Goal: Task Accomplishment & Management: Use online tool/utility

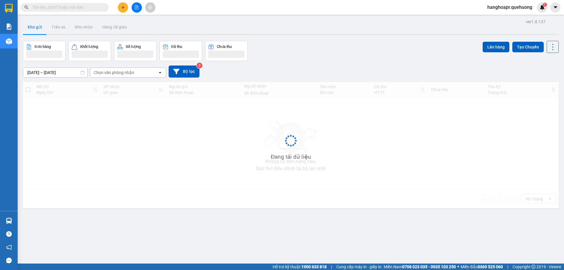
click at [77, 9] on input "text" at bounding box center [66, 7] width 69 height 6
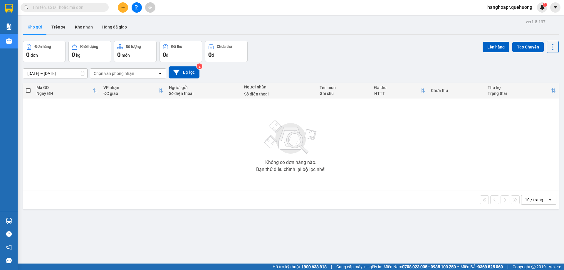
click at [53, 7] on input "text" at bounding box center [66, 7] width 69 height 6
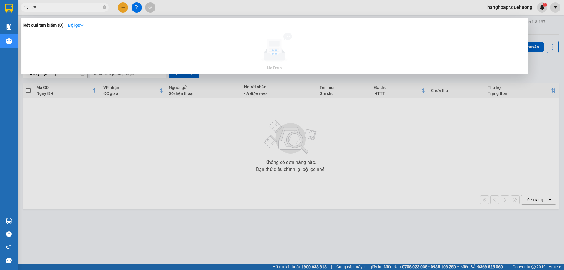
type input "/"
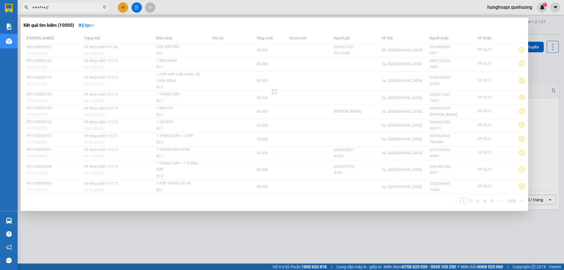
type input "+++*++//"
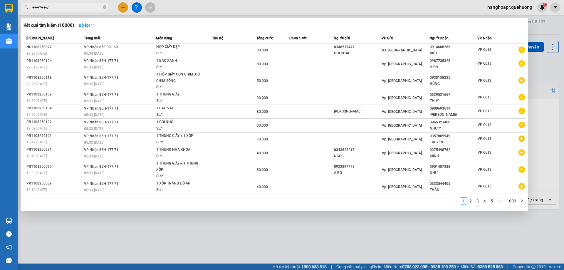
drag, startPoint x: 55, startPoint y: 7, endPoint x: 18, endPoint y: 7, distance: 36.8
click at [18, 7] on div "+++*++//" at bounding box center [57, 7] width 115 height 9
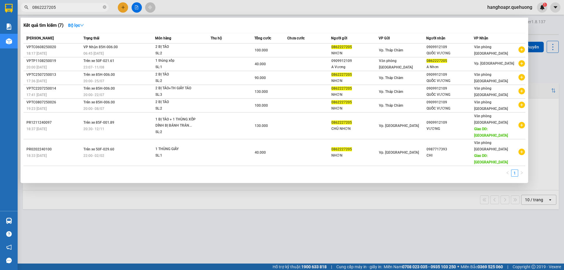
type input "0862227205"
click at [105, 7] on icon "close-circle" at bounding box center [105, 7] width 4 height 4
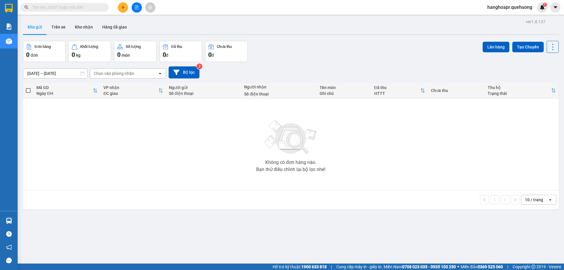
click at [120, 8] on button at bounding box center [123, 7] width 10 height 10
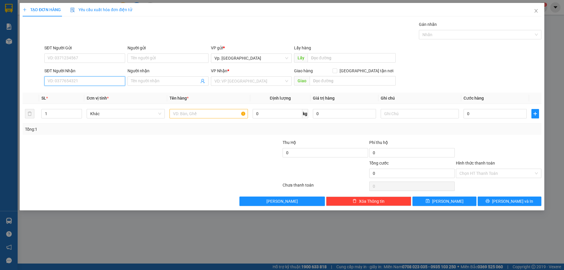
click at [122, 85] on input "SĐT Người Nhận" at bounding box center [84, 80] width 81 height 9
drag, startPoint x: 71, startPoint y: 93, endPoint x: 113, endPoint y: 96, distance: 41.5
click at [72, 93] on div "0916369046 - A THIÊN" at bounding box center [85, 92] width 74 height 6
type input "0916369046"
type input "A THIÊN"
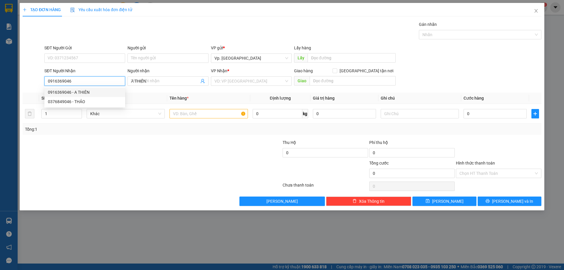
type input "50.000"
type input "0916369046"
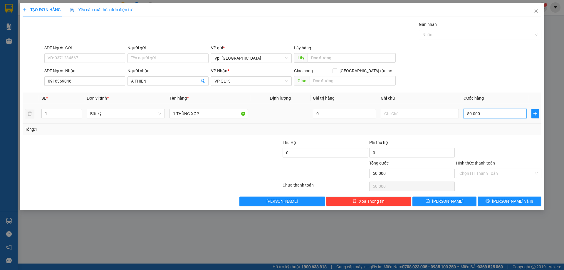
click at [487, 117] on input "50.000" at bounding box center [495, 113] width 63 height 9
type input "0"
type input "6"
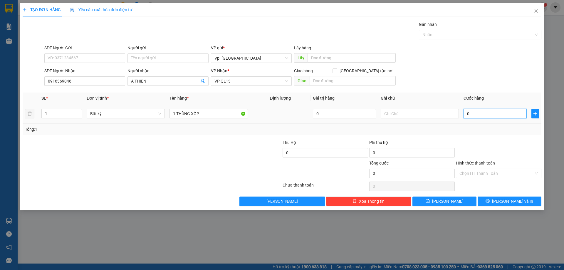
type input "6"
type input "06"
type input "60"
type input "060"
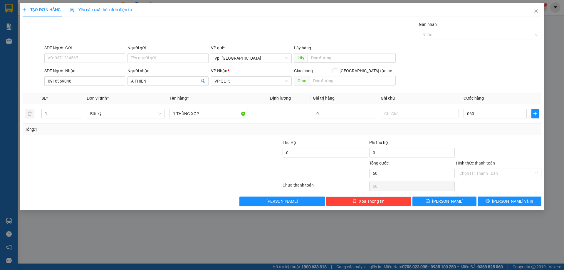
type input "60.000"
drag, startPoint x: 494, startPoint y: 173, endPoint x: 482, endPoint y: 188, distance: 18.6
click at [494, 173] on input "Hình thức thanh toán" at bounding box center [497, 173] width 74 height 9
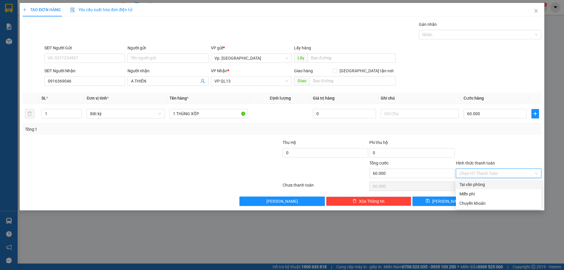
drag, startPoint x: 481, startPoint y: 188, endPoint x: 502, endPoint y: 196, distance: 22.6
click at [482, 187] on div "Tại văn phòng" at bounding box center [499, 184] width 78 height 6
type input "0"
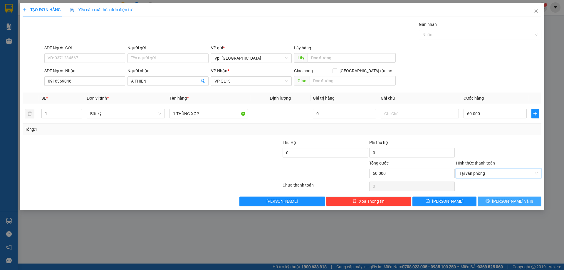
click at [505, 197] on button "[PERSON_NAME] và In" at bounding box center [510, 201] width 64 height 9
click at [505, 198] on button "[PERSON_NAME] và In" at bounding box center [510, 201] width 64 height 9
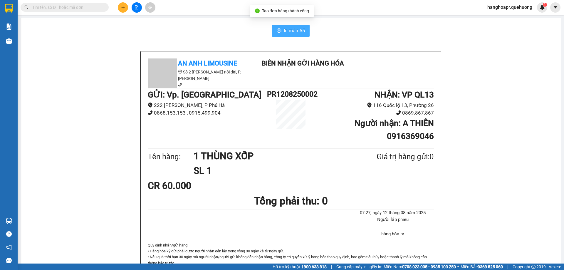
click at [294, 33] on span "In mẫu A5" at bounding box center [294, 30] width 21 height 7
click at [140, 7] on button at bounding box center [137, 7] width 10 height 10
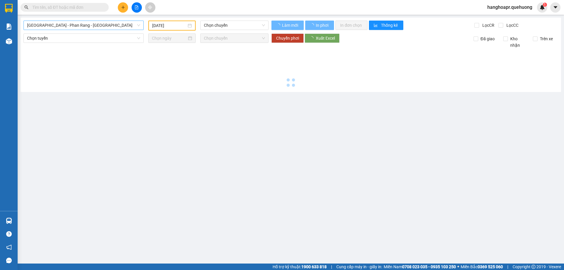
type input "[DATE]"
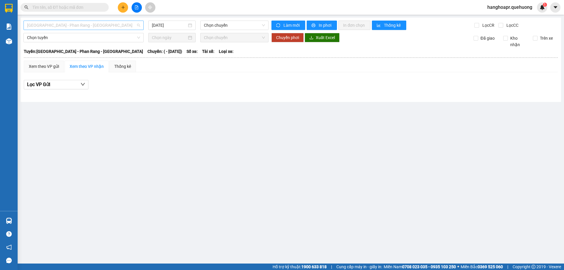
drag, startPoint x: 121, startPoint y: 21, endPoint x: 119, endPoint y: 24, distance: 3.8
click at [121, 22] on div "[GEOGRAPHIC_DATA] - Phan Rang - [GEOGRAPHIC_DATA]" at bounding box center [84, 25] width 120 height 9
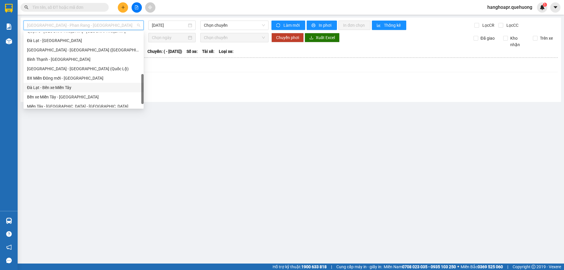
scroll to position [160, 0]
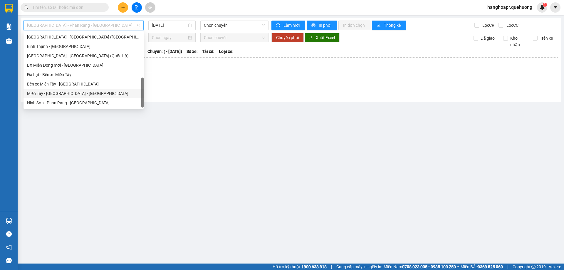
click at [89, 92] on div "Miền Tây - [GEOGRAPHIC_DATA] - [GEOGRAPHIC_DATA]" at bounding box center [83, 93] width 113 height 6
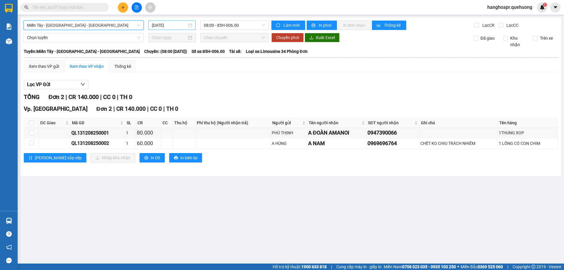
click at [167, 26] on input "[DATE]" at bounding box center [169, 25] width 35 height 6
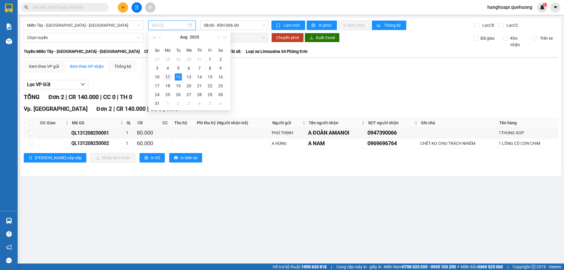
click at [169, 77] on div "11" at bounding box center [167, 77] width 7 height 7
type input "[DATE]"
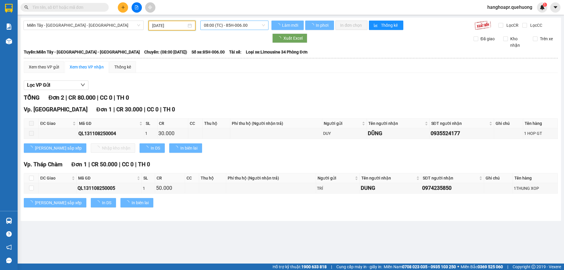
click at [229, 22] on span "08:00 (TC) - 85H-006.00" at bounding box center [234, 25] width 61 height 9
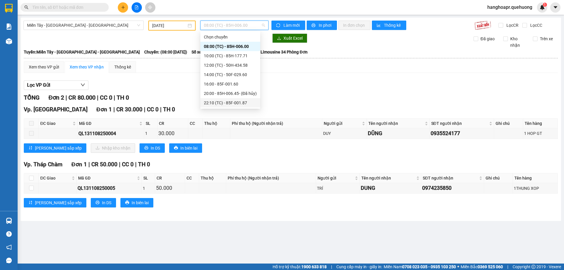
scroll to position [66, 0]
click at [230, 46] on div "23:01 - 85F-000.77" at bounding box center [230, 46] width 53 height 6
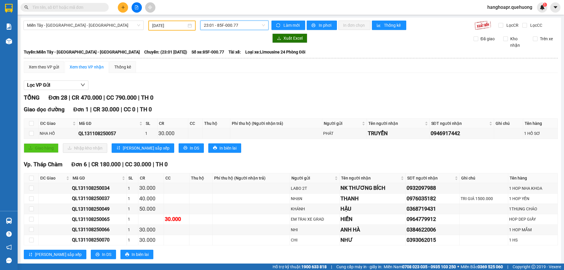
scroll to position [118, 0]
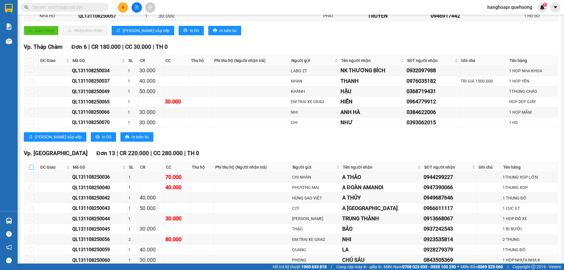
click at [33, 170] on label at bounding box center [31, 167] width 5 height 6
click at [33, 170] on input "checkbox" at bounding box center [31, 167] width 5 height 5
checkbox input "true"
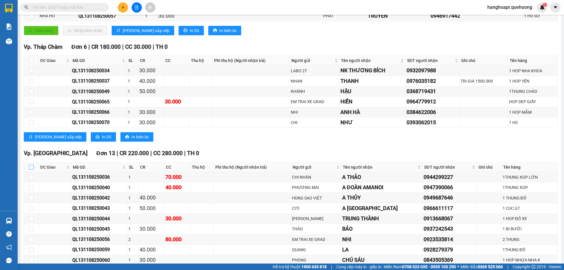
checkbox input "true"
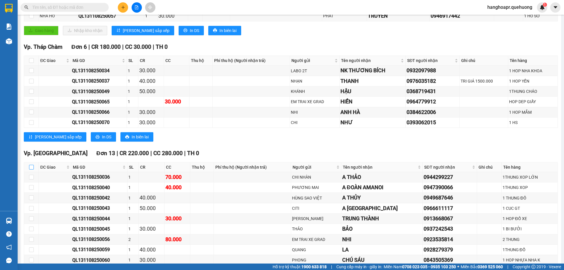
checkbox input "true"
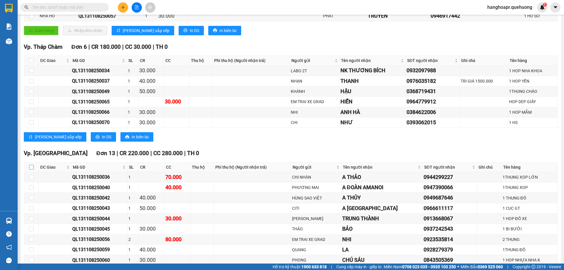
checkbox input "true"
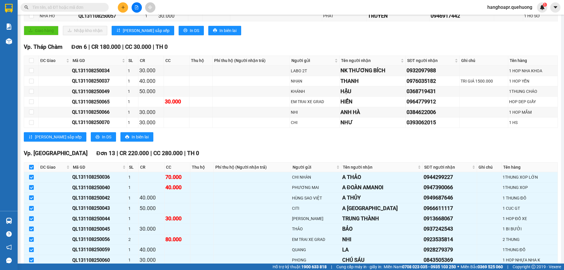
scroll to position [265, 0]
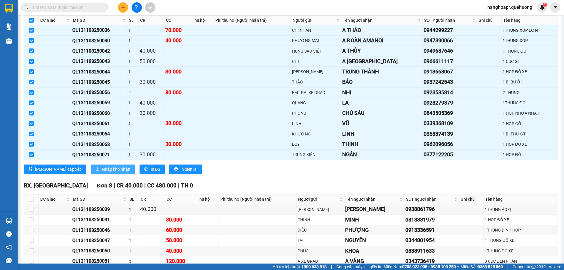
click at [102, 168] on span "Nhập kho nhận" at bounding box center [116, 169] width 29 height 6
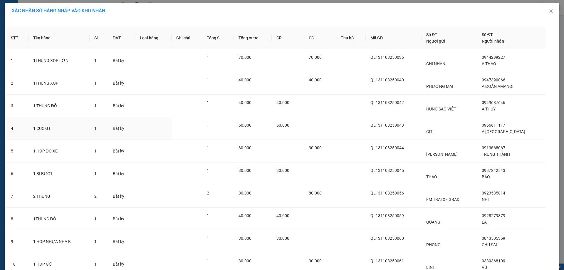
scroll to position [116, 0]
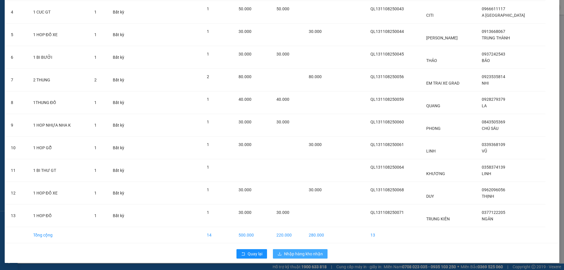
click at [311, 254] on span "Nhập hàng kho nhận" at bounding box center [303, 254] width 39 height 6
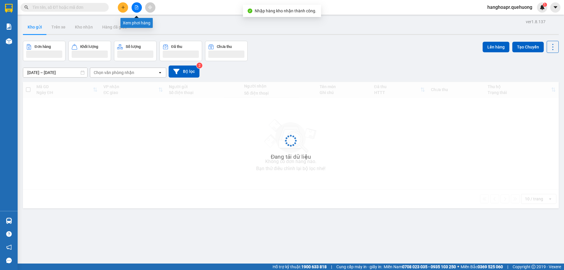
click at [137, 8] on icon "file-add" at bounding box center [137, 7] width 4 height 4
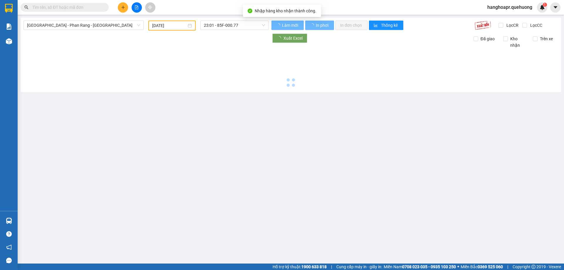
type input "[DATE]"
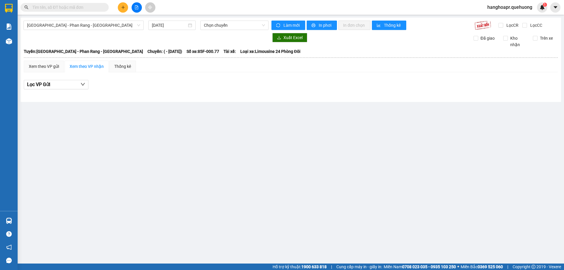
click at [135, 9] on icon "file-add" at bounding box center [136, 7] width 3 height 4
click at [115, 28] on span "[GEOGRAPHIC_DATA] - Phan Rang - [GEOGRAPHIC_DATA]" at bounding box center [83, 25] width 113 height 9
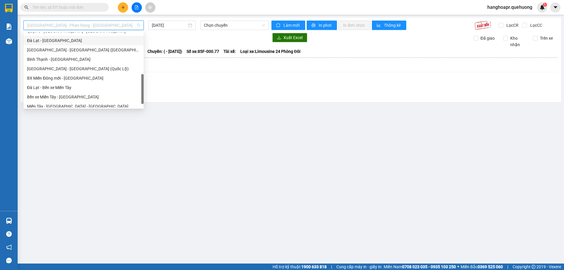
scroll to position [160, 0]
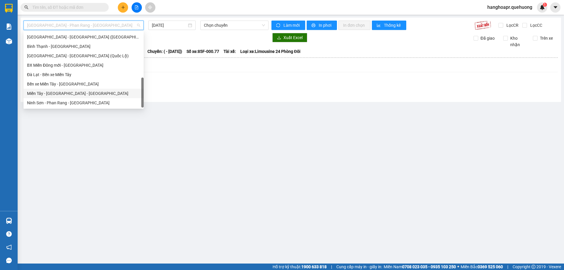
click at [76, 90] on div "Miền Tây - [GEOGRAPHIC_DATA] - [GEOGRAPHIC_DATA]" at bounding box center [83, 93] width 113 height 6
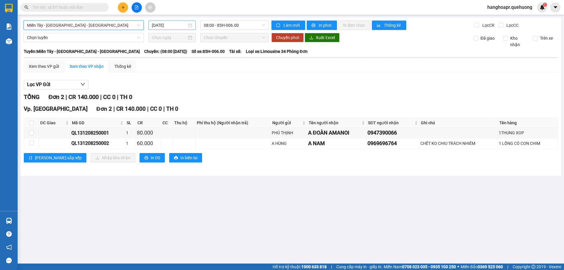
click at [169, 24] on input "[DATE]" at bounding box center [169, 25] width 35 height 6
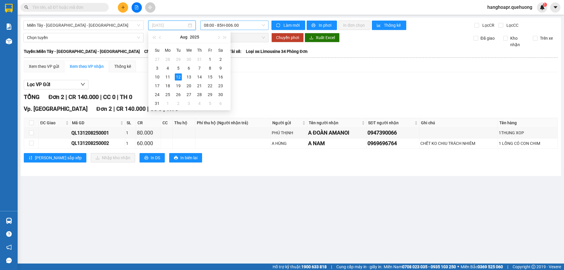
drag, startPoint x: 168, startPoint y: 78, endPoint x: 251, endPoint y: 29, distance: 97.1
click at [170, 77] on div "11" at bounding box center [167, 77] width 7 height 7
type input "[DATE]"
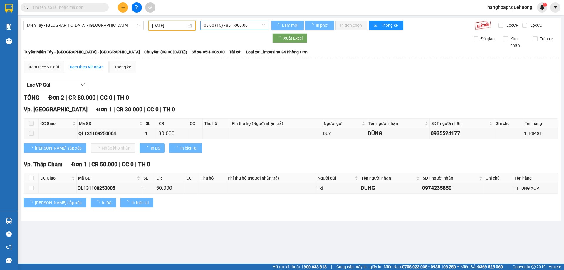
click at [252, 23] on span "08:00 (TC) - 85H-006.00" at bounding box center [234, 25] width 61 height 9
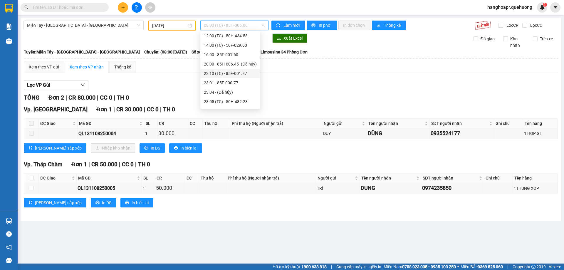
scroll to position [66, 0]
click at [241, 87] on div "23:07 (TC) - 50F-021.61" at bounding box center [230, 84] width 53 height 6
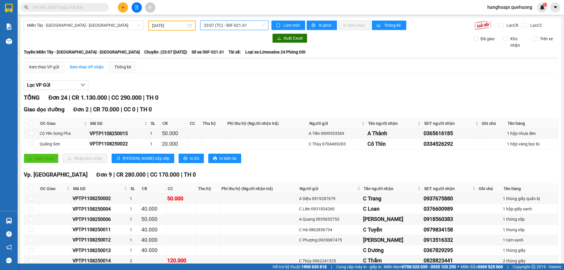
scroll to position [59, 0]
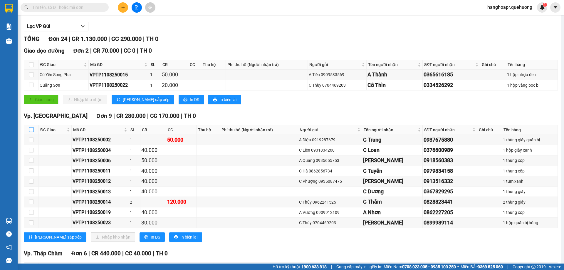
click at [30, 132] on input "checkbox" at bounding box center [31, 129] width 5 height 5
checkbox input "true"
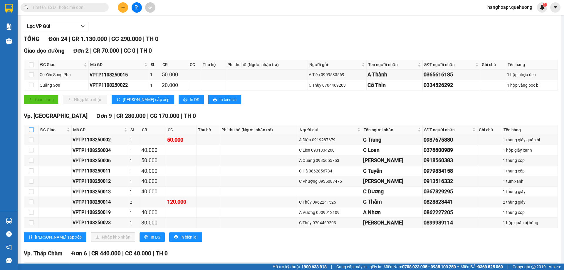
checkbox input "true"
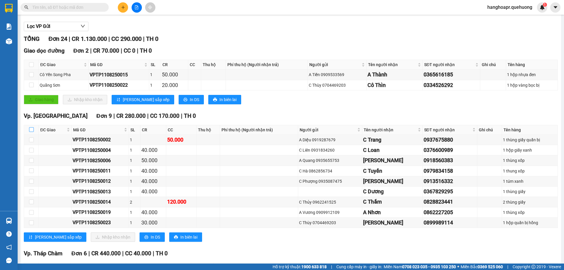
checkbox input "true"
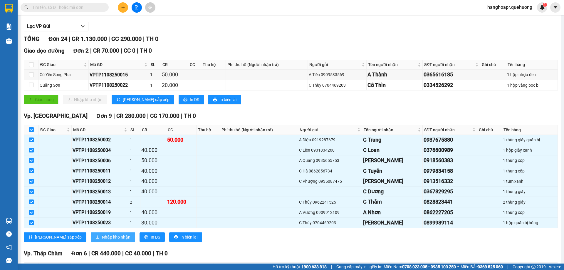
click at [102, 238] on span "Nhập kho nhận" at bounding box center [116, 237] width 29 height 6
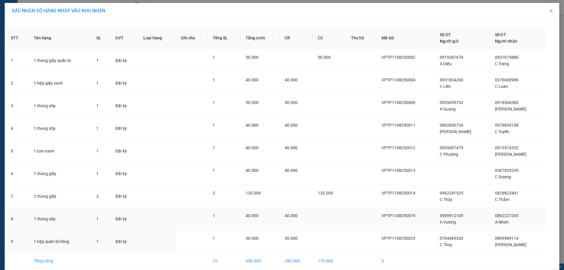
scroll to position [26, 0]
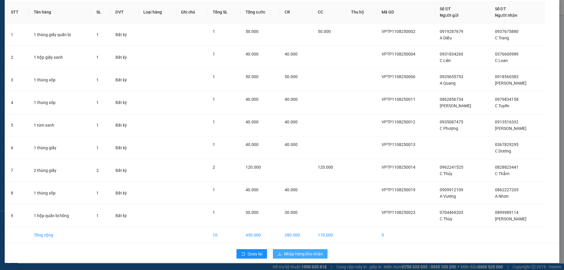
click at [311, 256] on span "Nhập hàng kho nhận" at bounding box center [303, 254] width 39 height 6
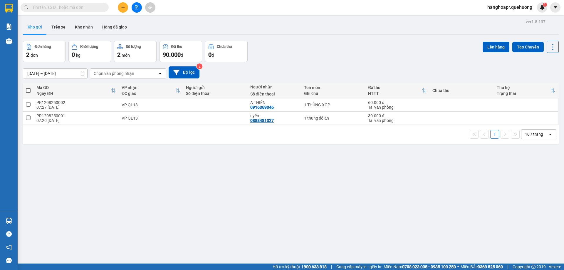
click at [101, 6] on input "text" at bounding box center [66, 7] width 69 height 6
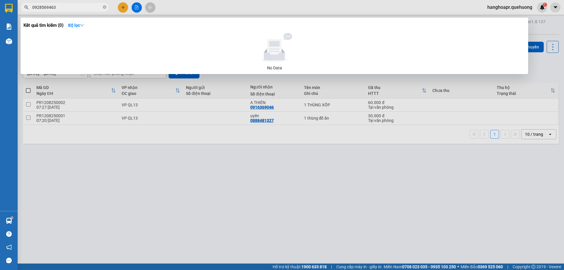
type input "0928569463"
click at [226, 225] on div at bounding box center [282, 135] width 564 height 270
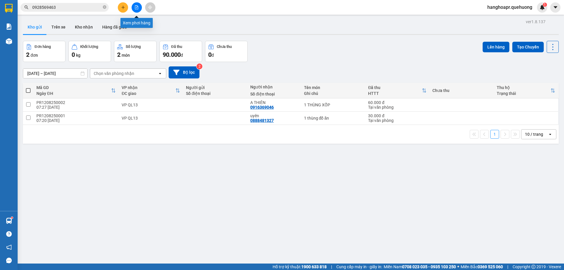
click at [139, 8] on button at bounding box center [137, 7] width 10 height 10
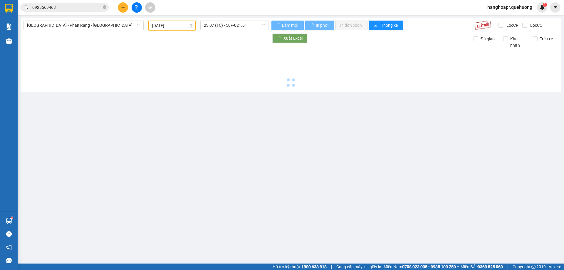
type input "[DATE]"
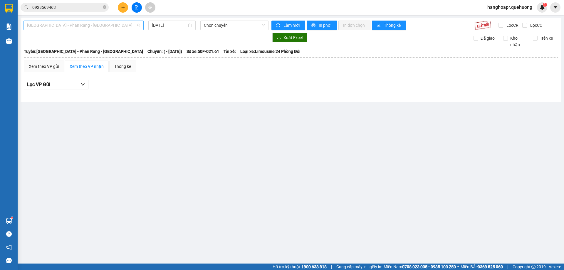
click at [140, 23] on span "[GEOGRAPHIC_DATA] - Phan Rang - [GEOGRAPHIC_DATA]" at bounding box center [83, 25] width 113 height 9
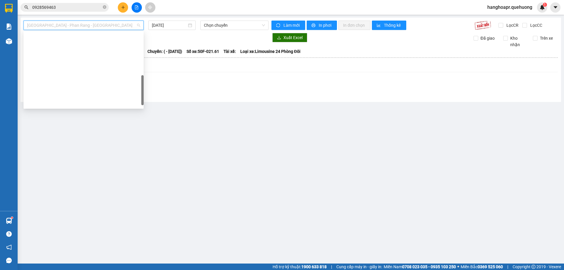
scroll to position [160, 0]
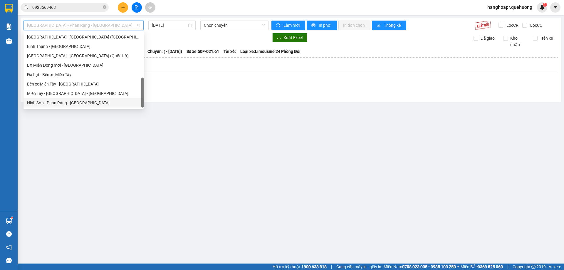
click at [108, 103] on div "Ninh Sơn - Phan Rang - [GEOGRAPHIC_DATA]" at bounding box center [83, 103] width 113 height 6
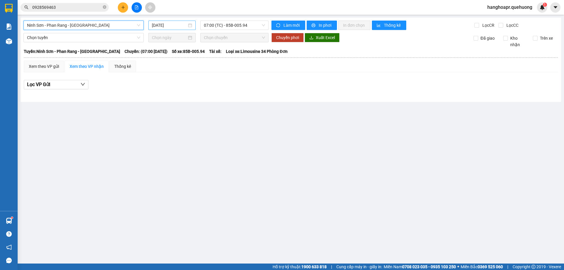
click at [168, 26] on input "[DATE]" at bounding box center [169, 25] width 35 height 6
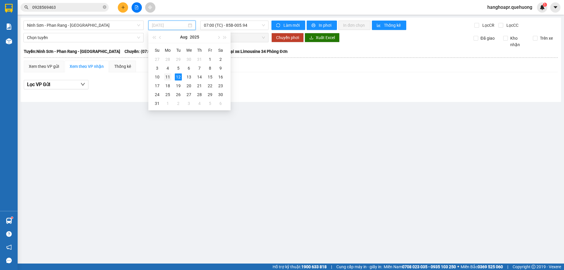
click at [171, 79] on div "11" at bounding box center [167, 77] width 7 height 7
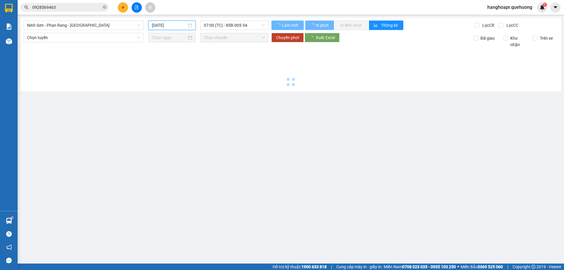
type input "[DATE]"
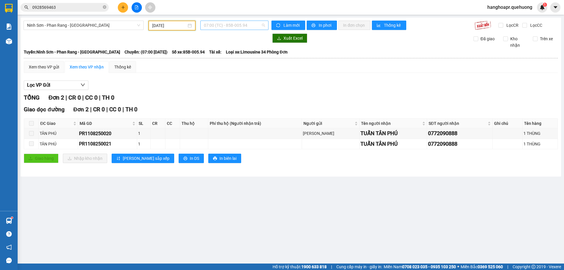
click at [233, 25] on span "07:00 (TC) - 85B-005.94" at bounding box center [234, 25] width 61 height 9
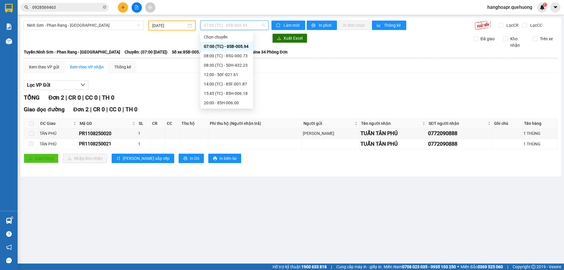
scroll to position [66, 0]
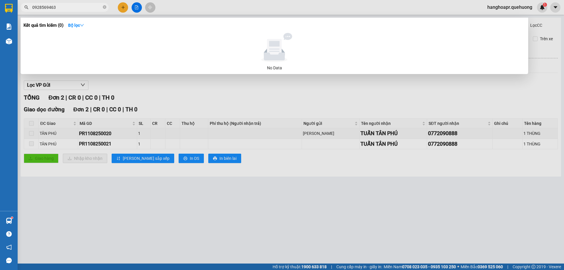
click at [108, 8] on span "0928569463" at bounding box center [65, 7] width 88 height 9
click at [105, 7] on icon "close-circle" at bounding box center [105, 7] width 4 height 4
click at [105, 7] on span at bounding box center [105, 7] width 4 height 6
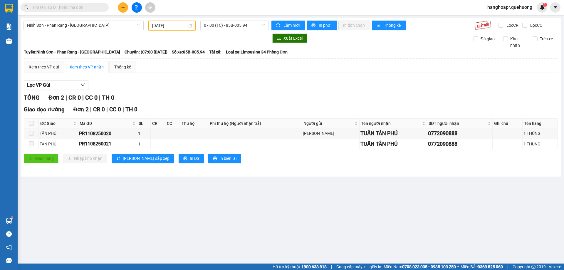
click at [79, 9] on input "text" at bounding box center [66, 7] width 69 height 6
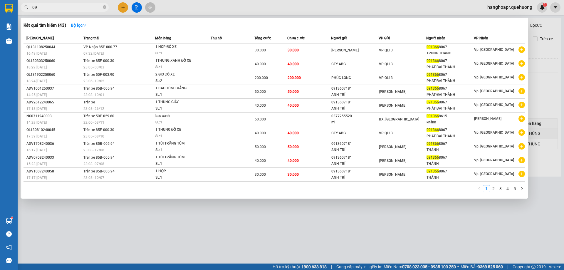
type input "0"
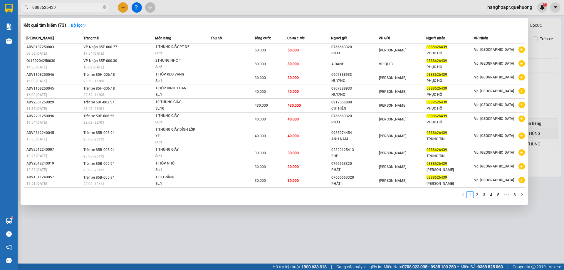
type input "0888626439"
click at [134, 8] on div at bounding box center [282, 135] width 564 height 270
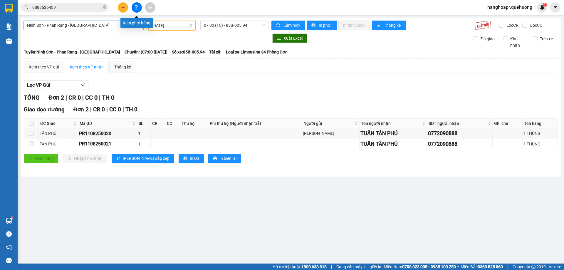
click at [113, 22] on span "Ninh Sơn - Phan Rang - [GEOGRAPHIC_DATA]" at bounding box center [83, 25] width 113 height 9
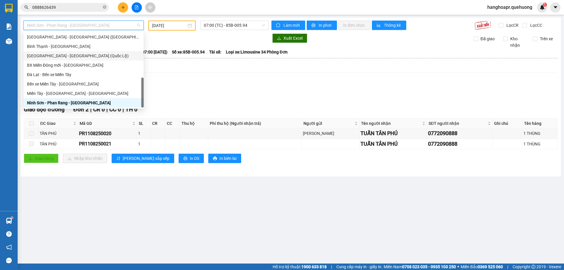
click at [173, 27] on input "[DATE]" at bounding box center [169, 25] width 34 height 6
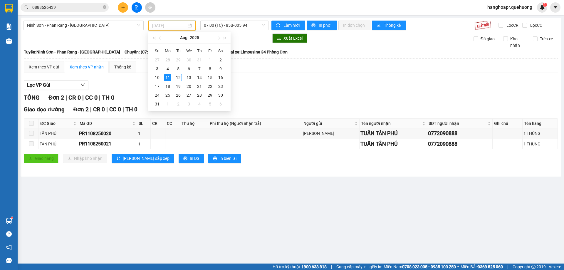
type input "[DATE]"
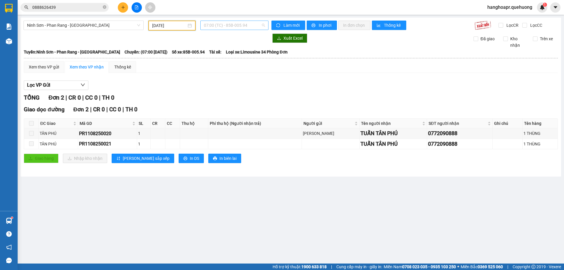
click at [238, 25] on span "07:00 (TC) - 85B-005.94" at bounding box center [234, 25] width 61 height 9
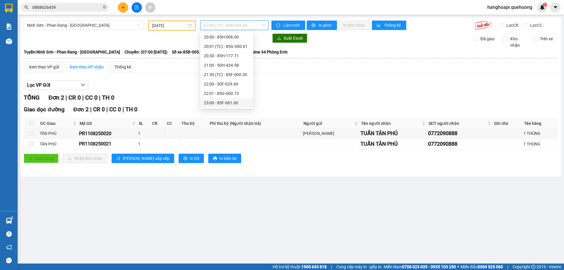
click at [234, 104] on div "23:00 - 85F-001.60" at bounding box center [227, 103] width 46 height 6
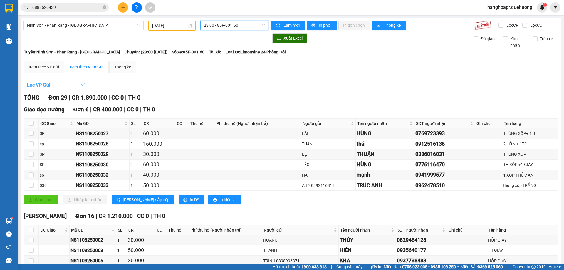
click at [76, 88] on button "Lọc VP Gửi" at bounding box center [56, 85] width 65 height 9
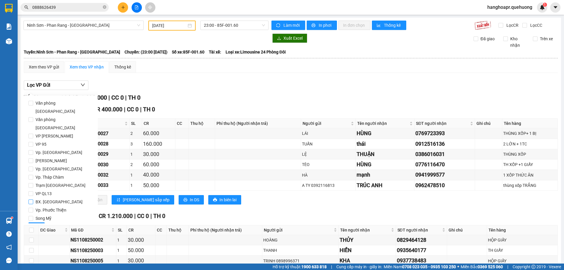
click at [31, 200] on input "BX. [GEOGRAPHIC_DATA]" at bounding box center [31, 202] width 5 height 5
checkbox input "true"
click at [34, 224] on span "Lọc" at bounding box center [36, 227] width 7 height 6
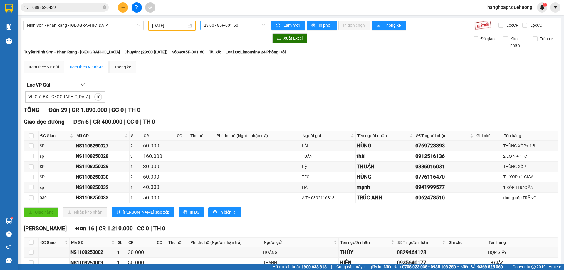
click at [216, 28] on span "23:00 - 85F-001.60" at bounding box center [234, 25] width 61 height 9
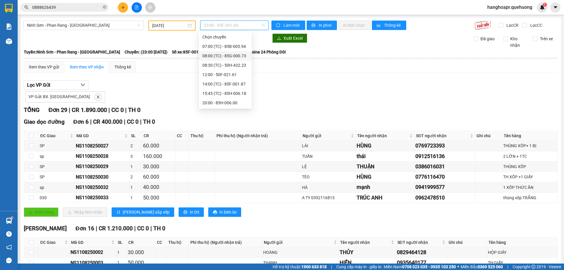
click at [233, 56] on div "08:00 (TC) - 85G-000.73" at bounding box center [226, 56] width 46 height 6
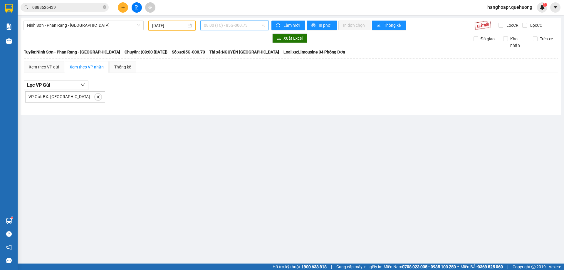
click at [232, 26] on span "08:00 (TC) - 85G-000.73" at bounding box center [234, 25] width 61 height 9
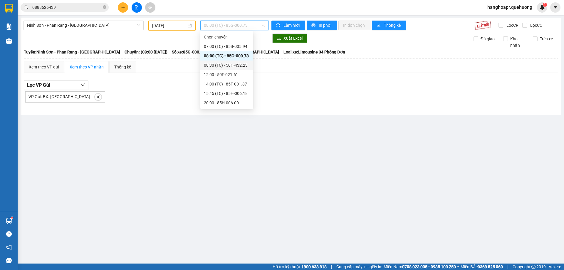
click at [235, 69] on div "08:30 (TC) - 50H-432.23" at bounding box center [227, 65] width 53 height 9
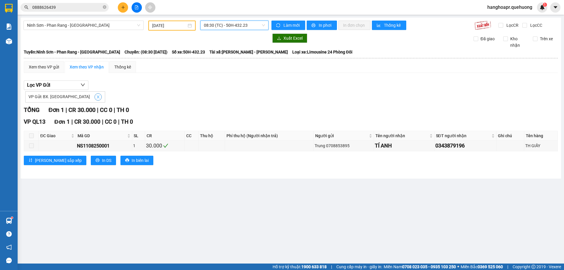
click at [95, 97] on span "close" at bounding box center [98, 97] width 6 height 4
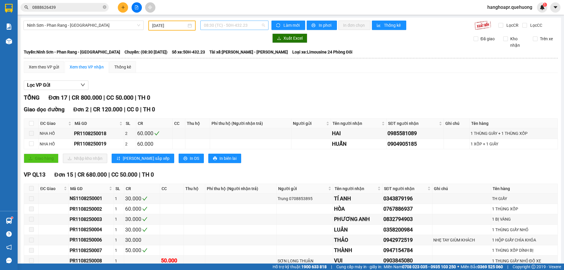
click at [231, 23] on span "08:30 (TC) - 50H-432.23" at bounding box center [234, 25] width 61 height 9
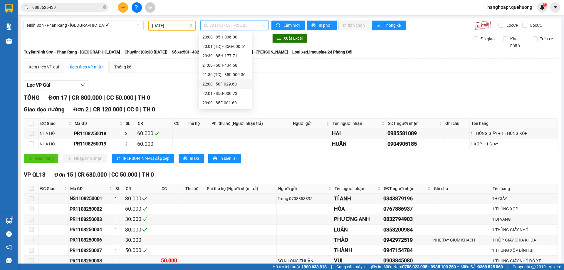
scroll to position [36, 0]
click at [231, 64] on div "20:00 - 85H-006.00" at bounding box center [226, 66] width 46 height 6
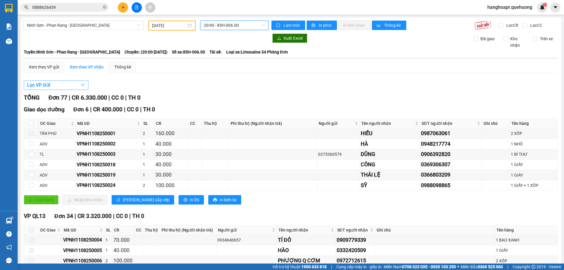
click at [82, 85] on icon "down" at bounding box center [83, 85] width 4 height 3
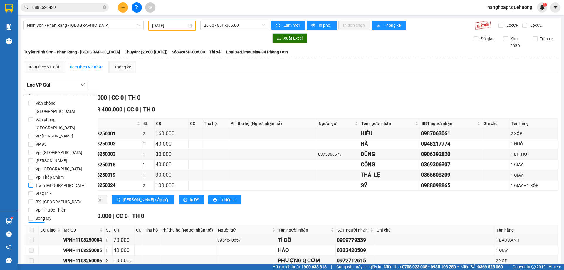
click at [32, 183] on input "Trạm [GEOGRAPHIC_DATA]" at bounding box center [31, 185] width 5 height 5
checkbox input "true"
click at [38, 223] on button "Lọc" at bounding box center [37, 227] width 16 height 9
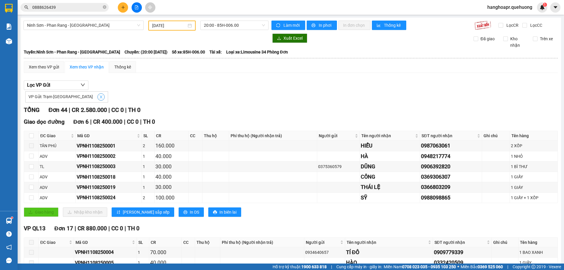
click at [99, 98] on icon "close" at bounding box center [101, 97] width 4 height 4
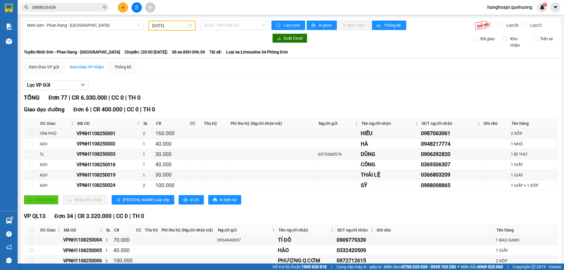
drag, startPoint x: 229, startPoint y: 22, endPoint x: 229, endPoint y: 39, distance: 17.6
click at [229, 23] on span "20:00 - 85H-006.00" at bounding box center [234, 25] width 61 height 9
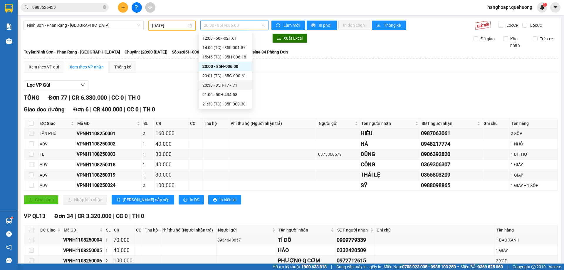
click at [235, 87] on div "20:30 - 85H-177.71" at bounding box center [226, 85] width 46 height 6
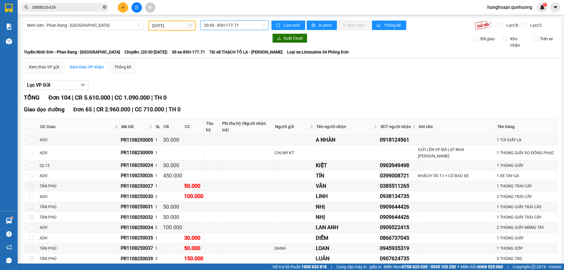
click at [105, 8] on icon "close-circle" at bounding box center [105, 7] width 4 height 4
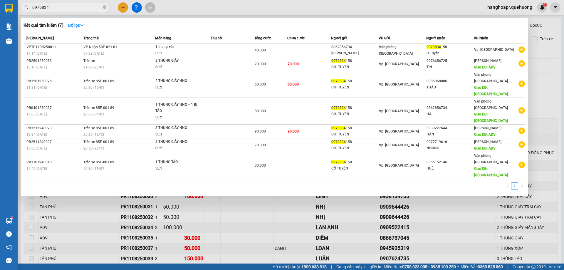
type input "0979834"
click at [203, 186] on div at bounding box center [282, 135] width 564 height 270
